Goal: Task Accomplishment & Management: Manage account settings

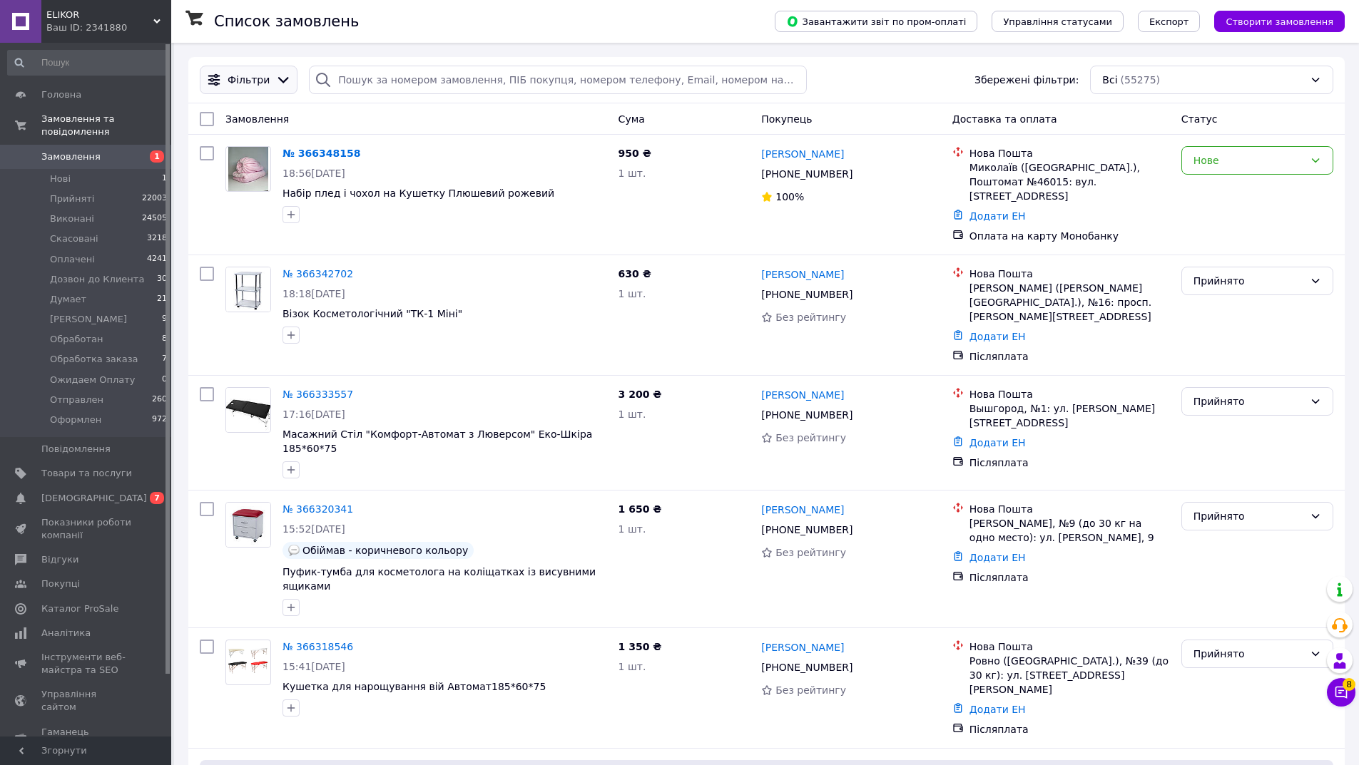
click at [273, 86] on div at bounding box center [283, 80] width 21 height 16
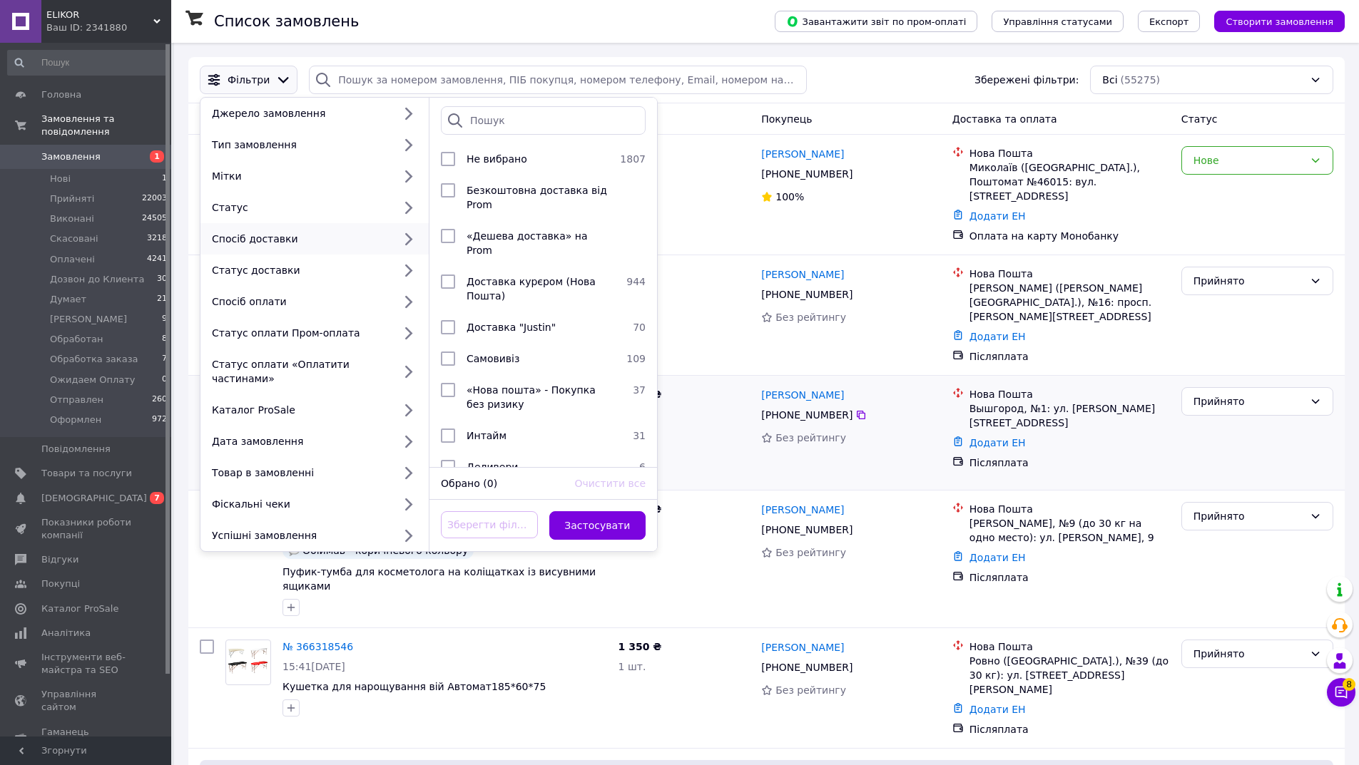
drag, startPoint x: 743, startPoint y: 411, endPoint x: 731, endPoint y: 409, distance: 12.3
click at [740, 411] on div "3 200 ₴ 1 шт." at bounding box center [684, 433] width 143 height 103
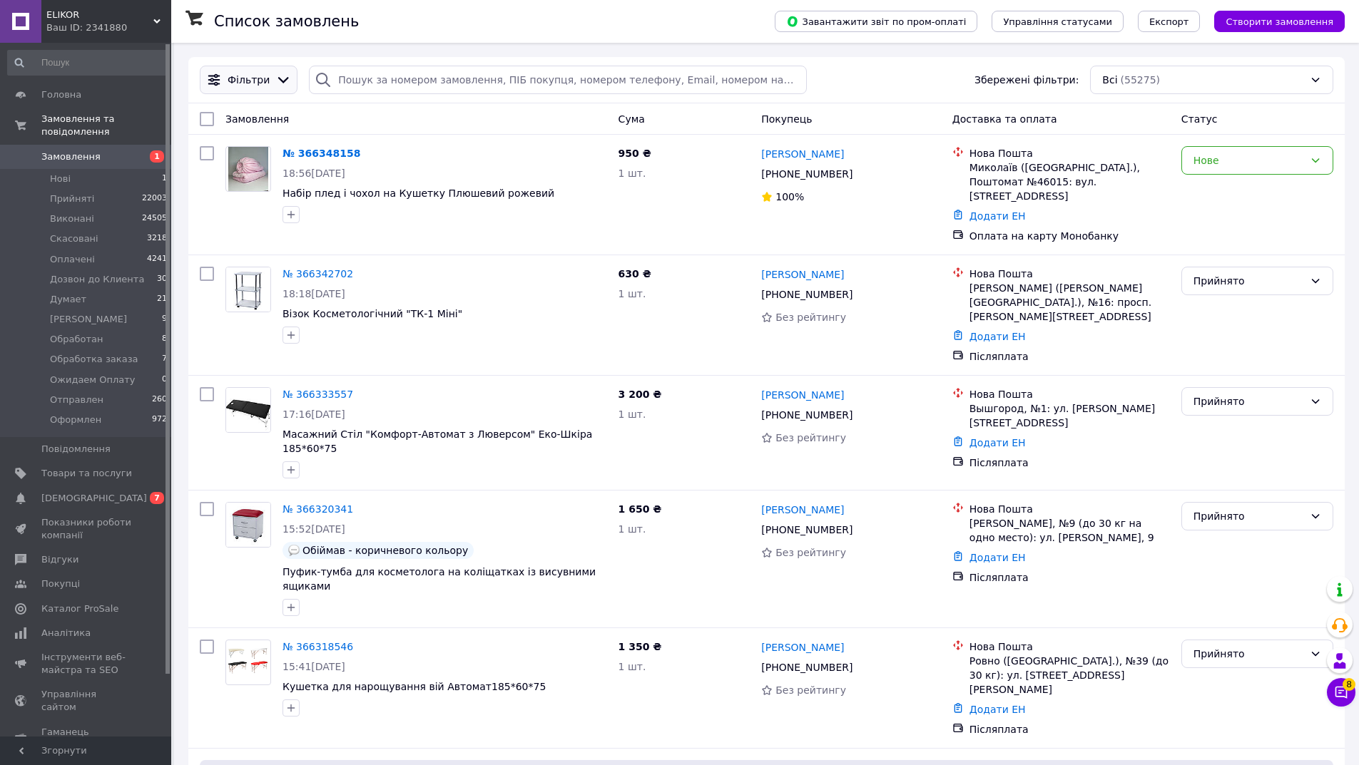
click at [275, 81] on icon at bounding box center [283, 80] width 16 height 16
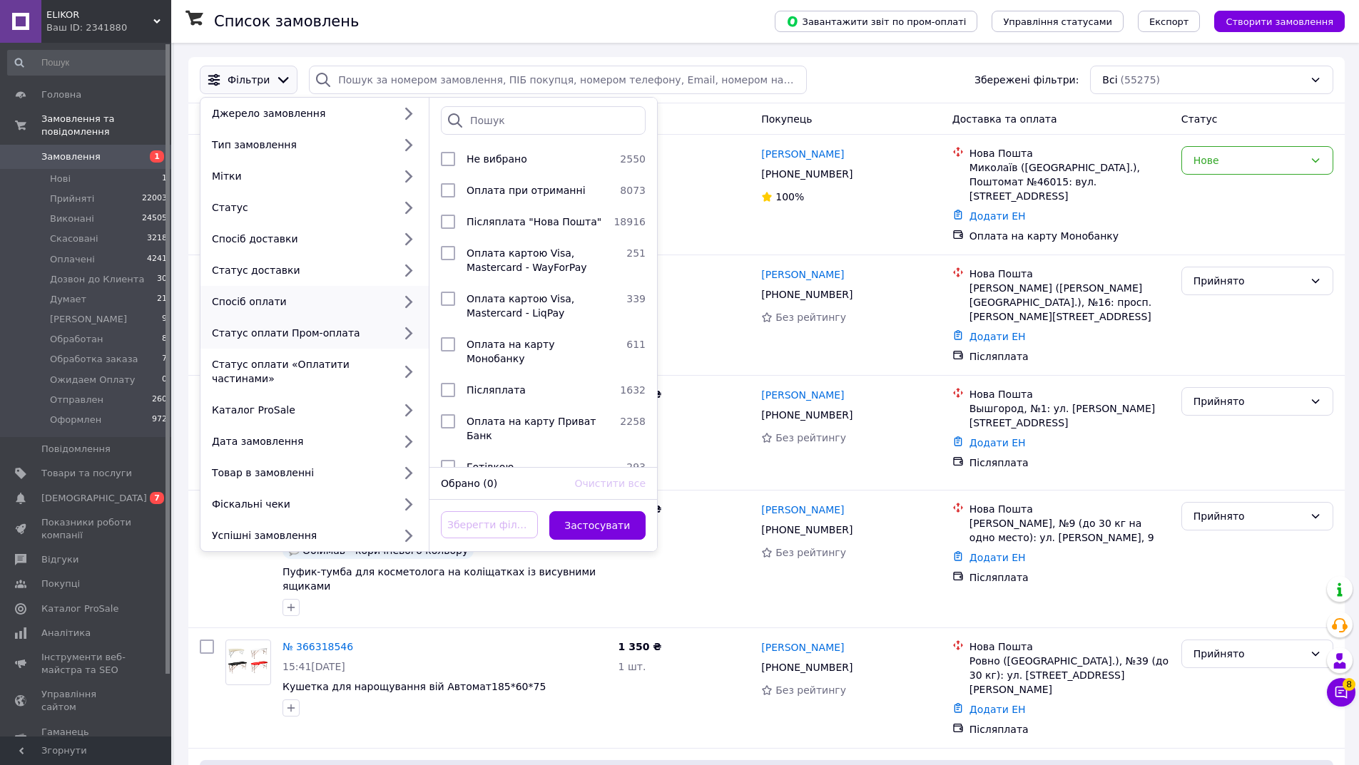
click at [338, 343] on div "Статус оплати Пром-оплата" at bounding box center [314, 332] width 228 height 31
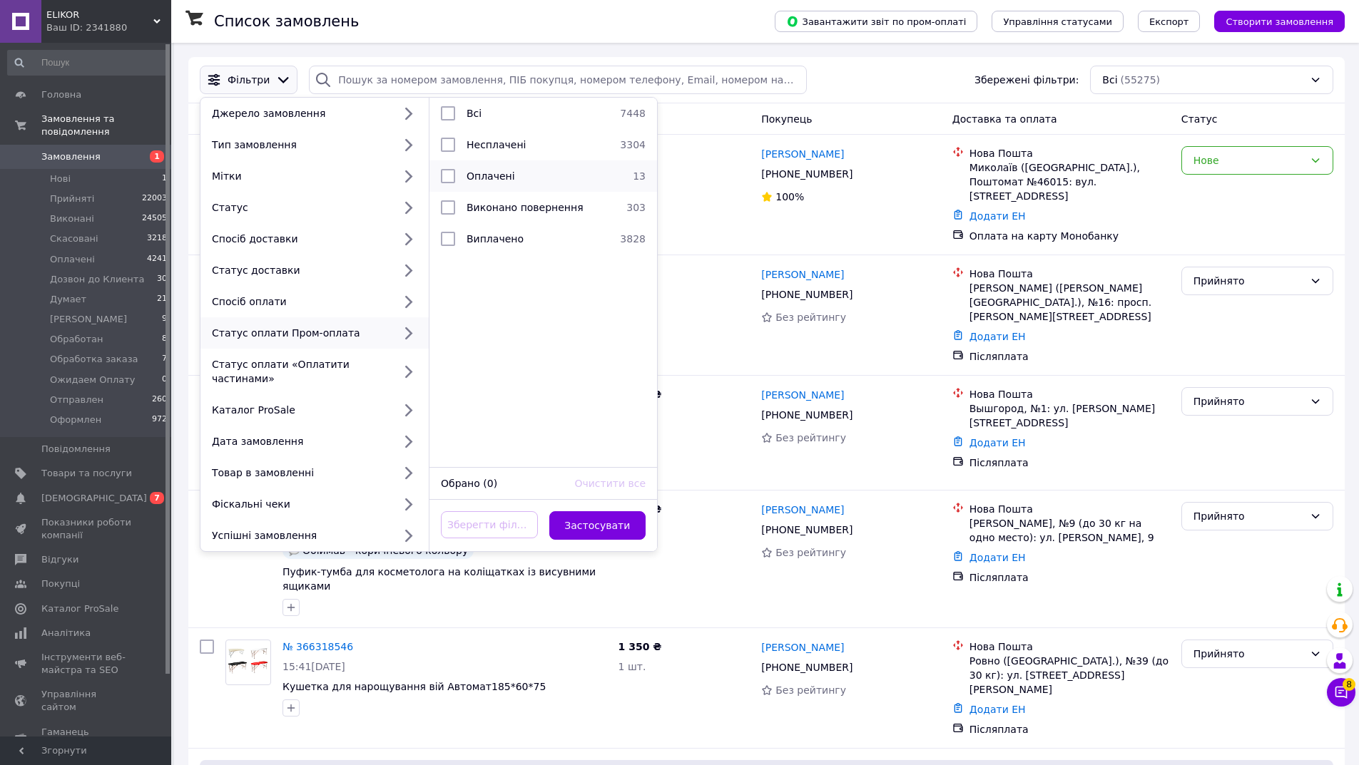
click at [494, 180] on span "Оплачені" at bounding box center [491, 175] width 49 height 11
checkbox input "true"
click at [607, 513] on button "Застосувати" at bounding box center [597, 525] width 97 height 29
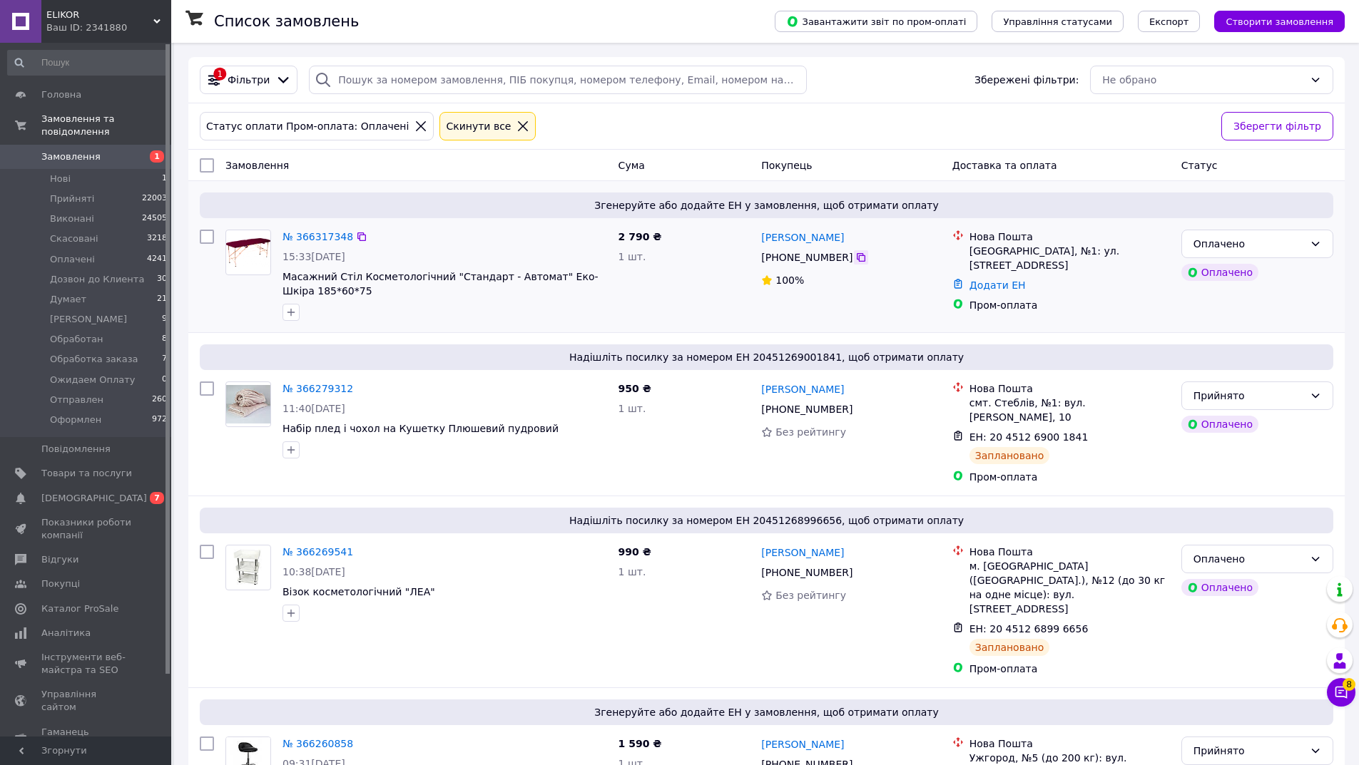
click at [855, 262] on icon at bounding box center [860, 257] width 11 height 11
click at [1008, 280] on link "Додати ЕН" at bounding box center [997, 285] width 56 height 11
click at [977, 327] on input "Додати ЕН" at bounding box center [910, 329] width 191 height 29
paste input "20451269138243"
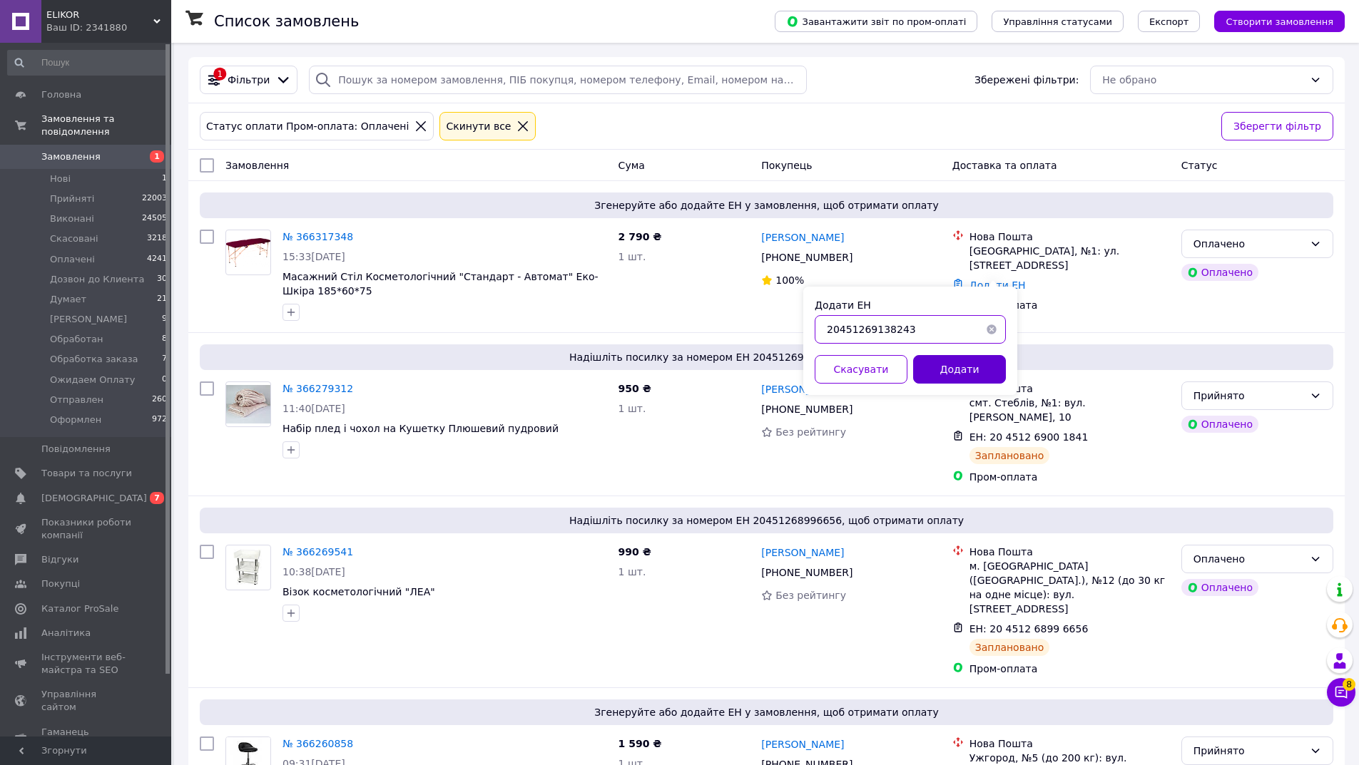
type input "20451269138243"
click at [982, 372] on button "Додати" at bounding box center [959, 369] width 93 height 29
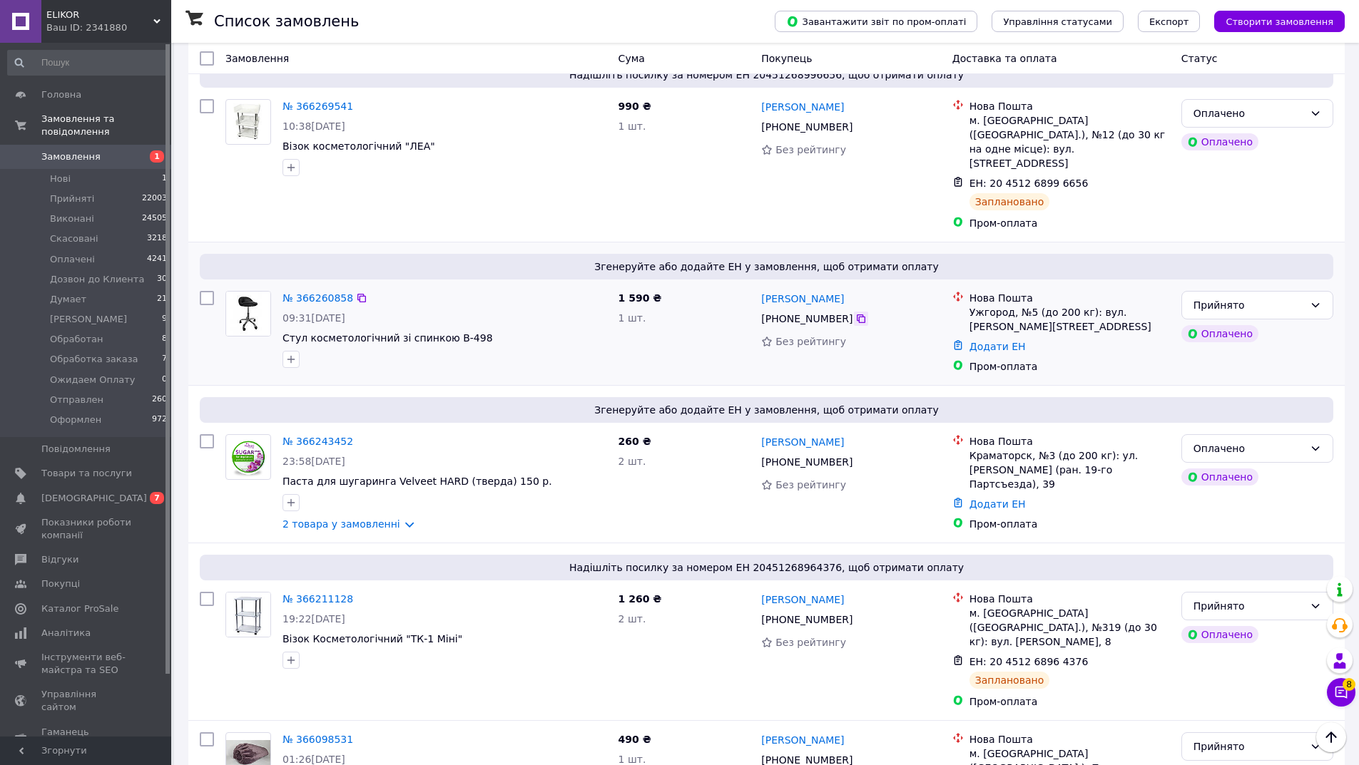
scroll to position [499, 0]
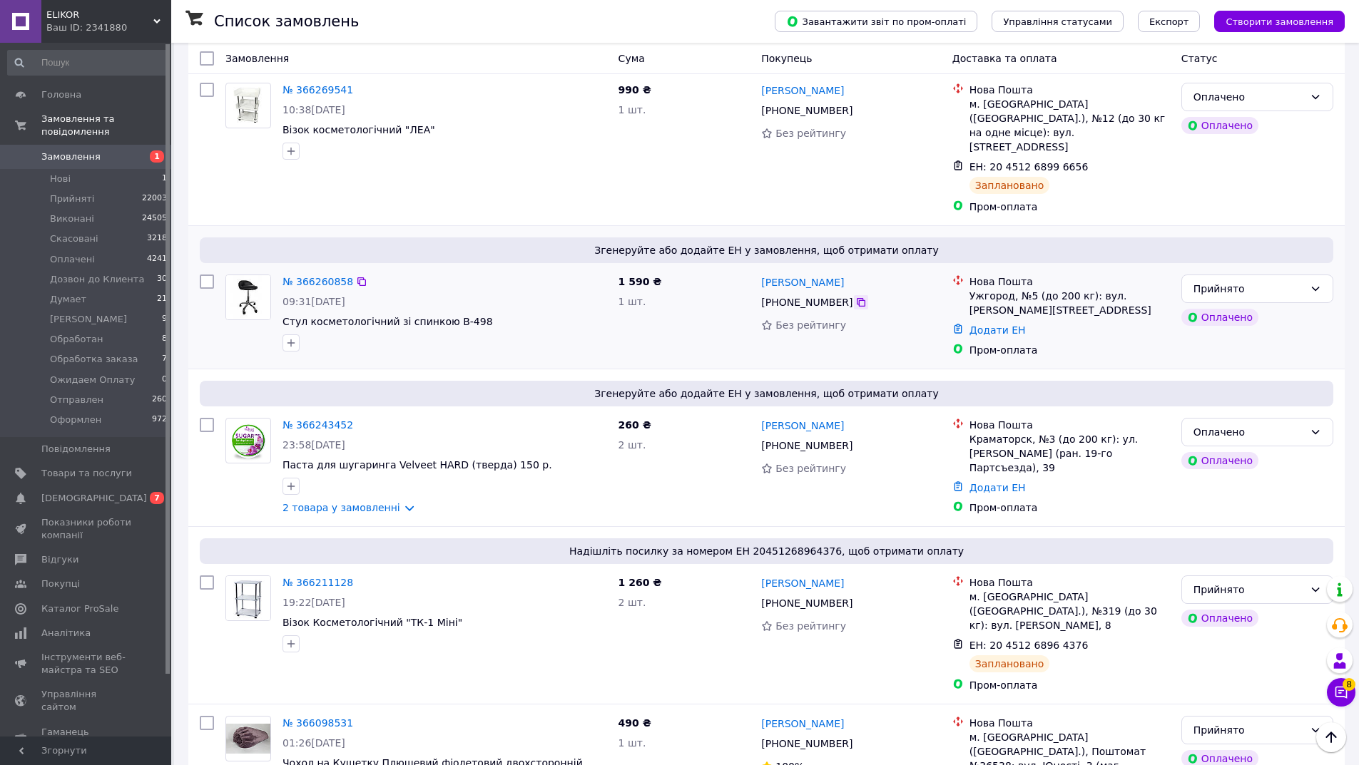
click at [855, 440] on icon at bounding box center [860, 445] width 11 height 11
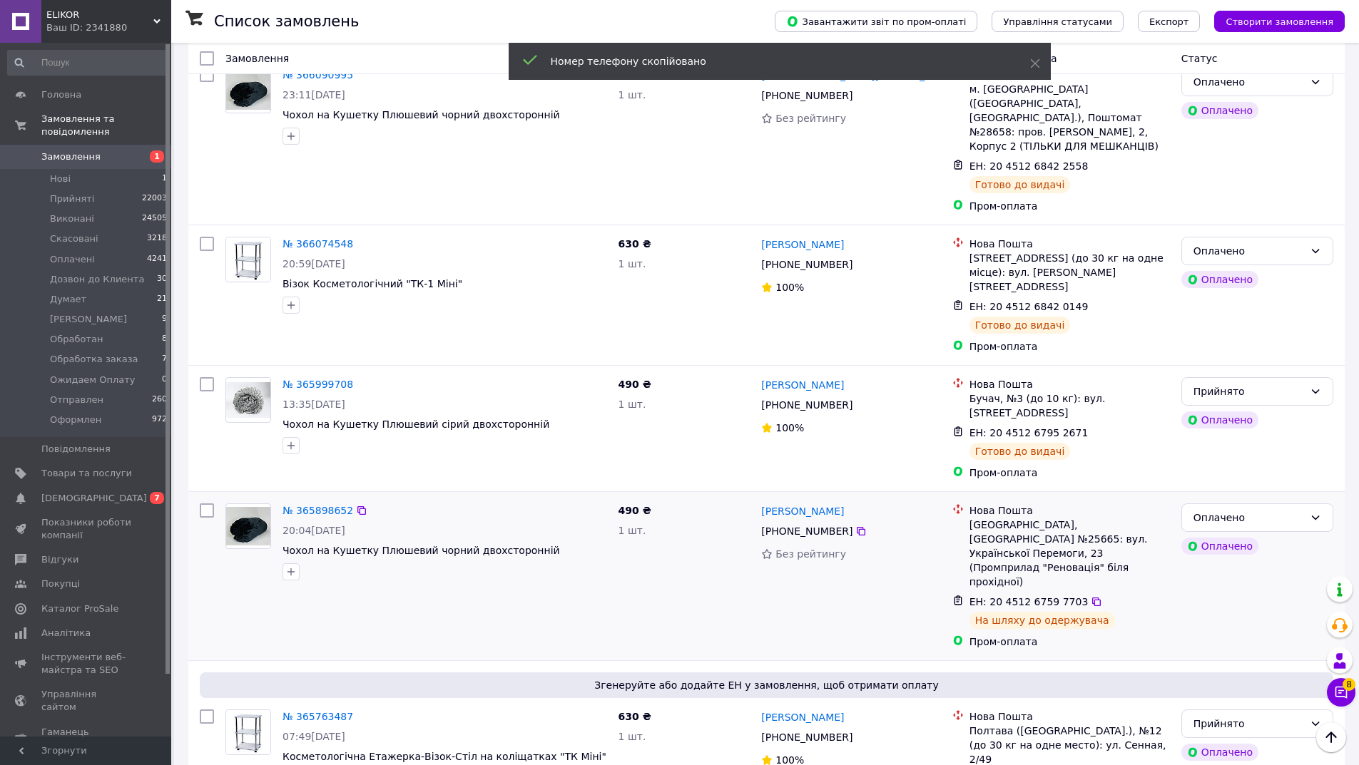
scroll to position [1311, 0]
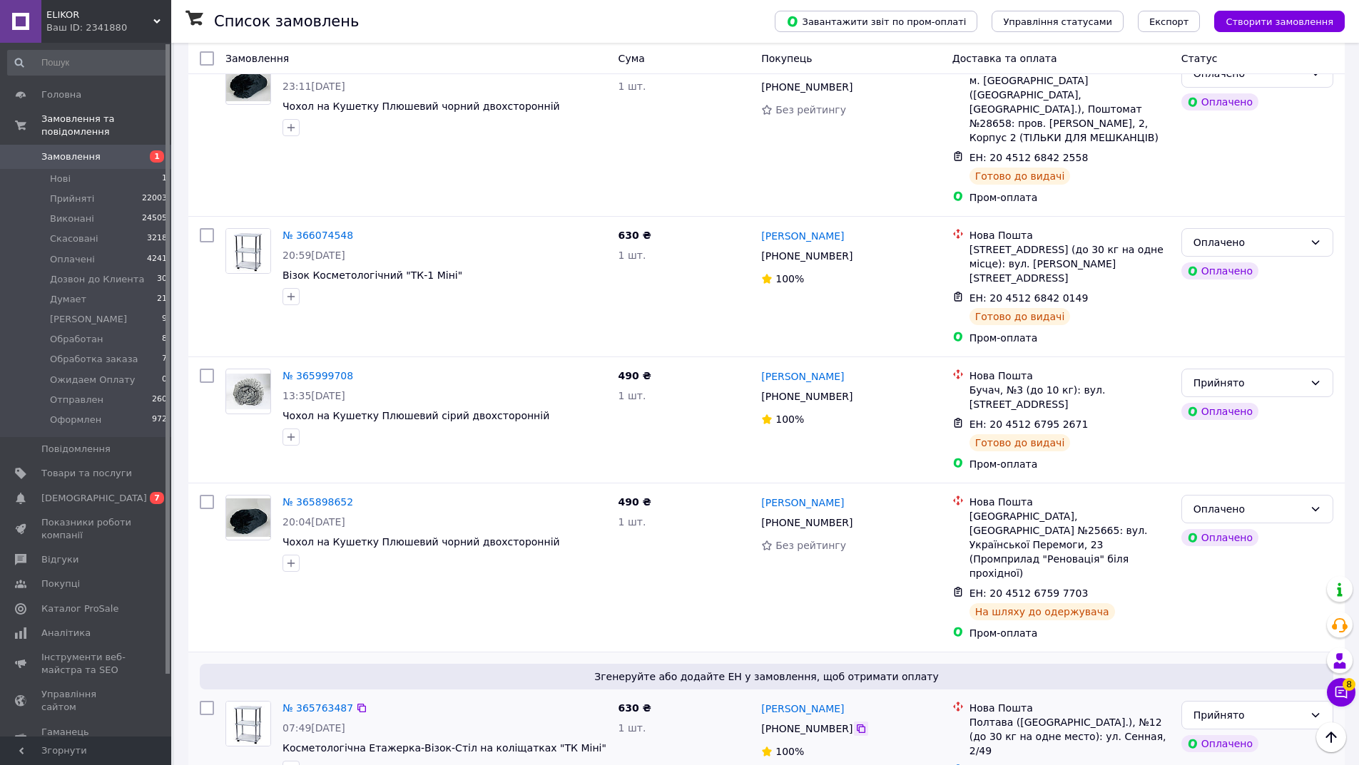
click at [857, 725] on icon at bounding box center [861, 729] width 9 height 9
click at [1001, 765] on link "Додати ЕН" at bounding box center [997, 770] width 56 height 11
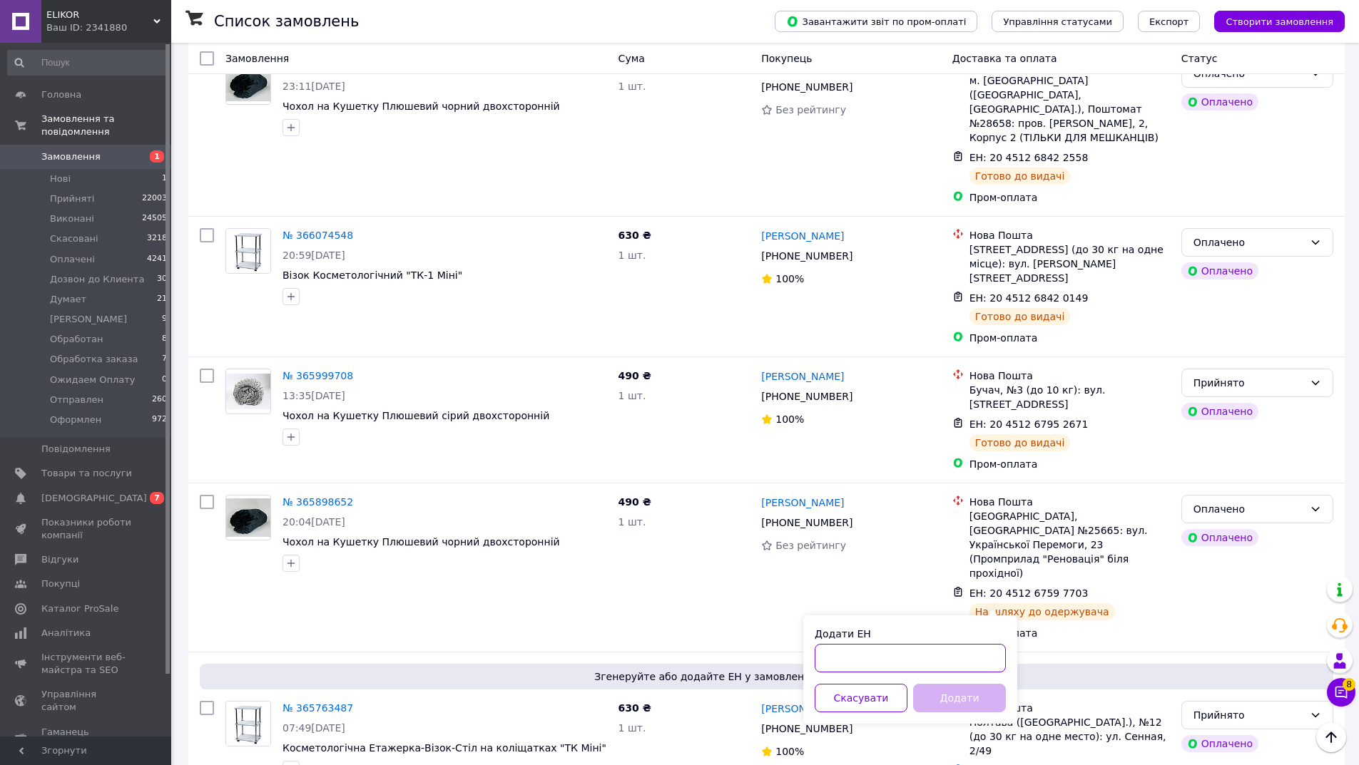
click at [965, 661] on input "Додати ЕН" at bounding box center [910, 658] width 191 height 29
paste input "20451266745486"
type input "20451266745486"
click at [956, 695] on button "Додати" at bounding box center [959, 698] width 93 height 29
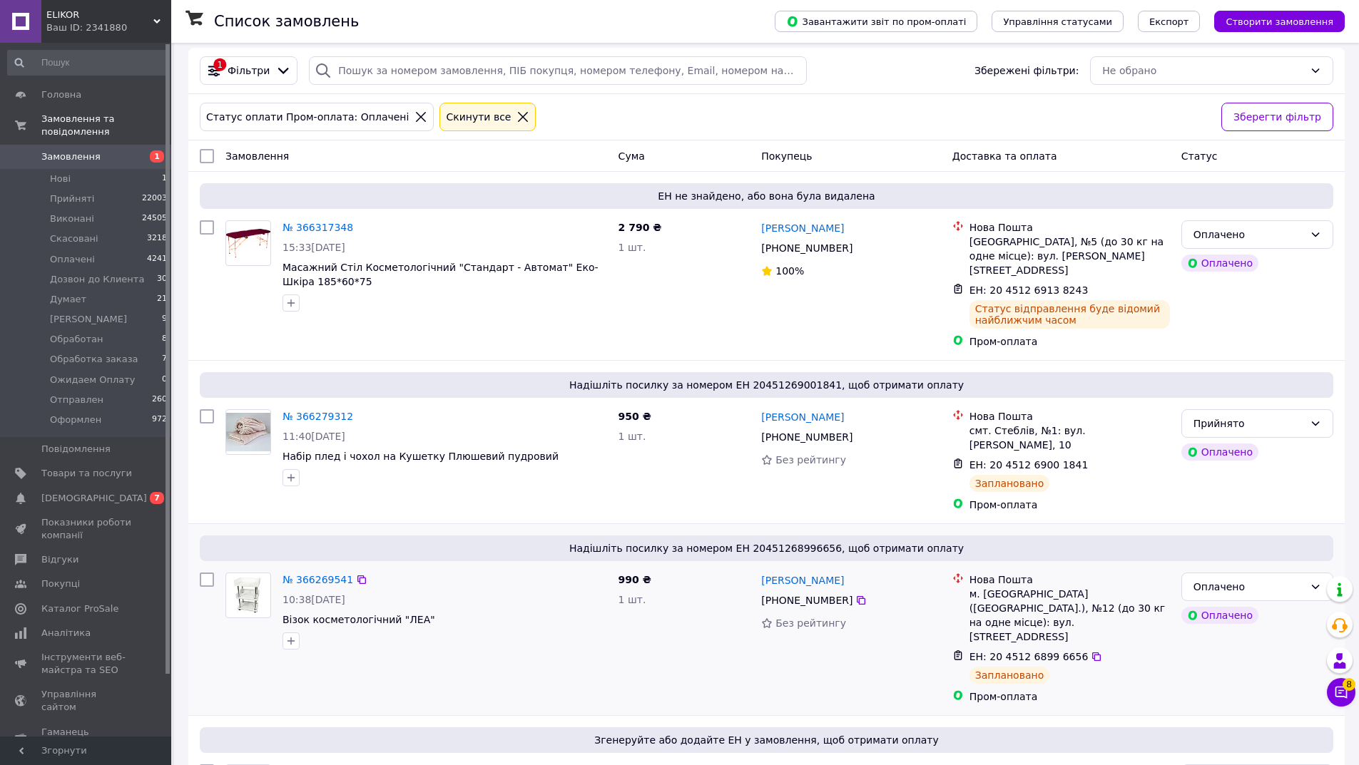
scroll to position [0, 0]
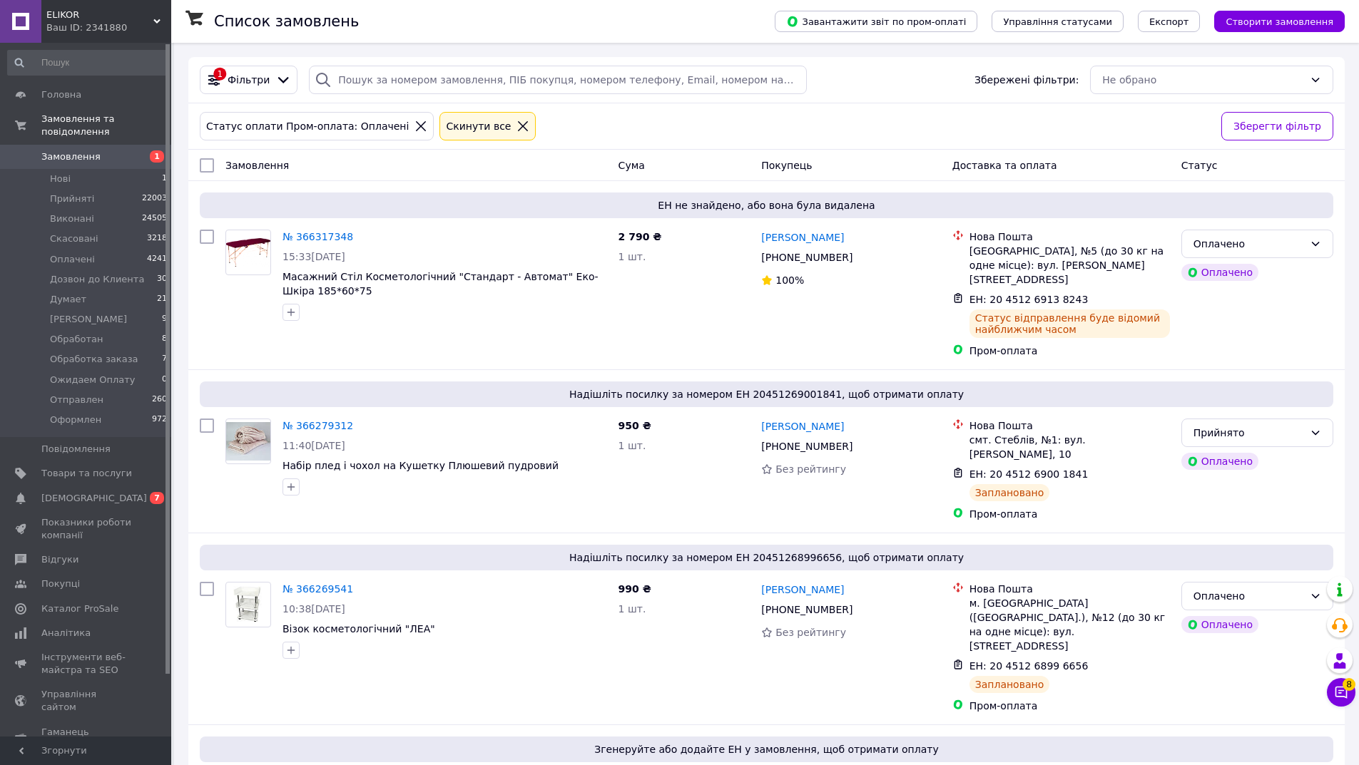
click at [516, 123] on icon at bounding box center [522, 126] width 13 height 13
